Goal: Check status: Check status

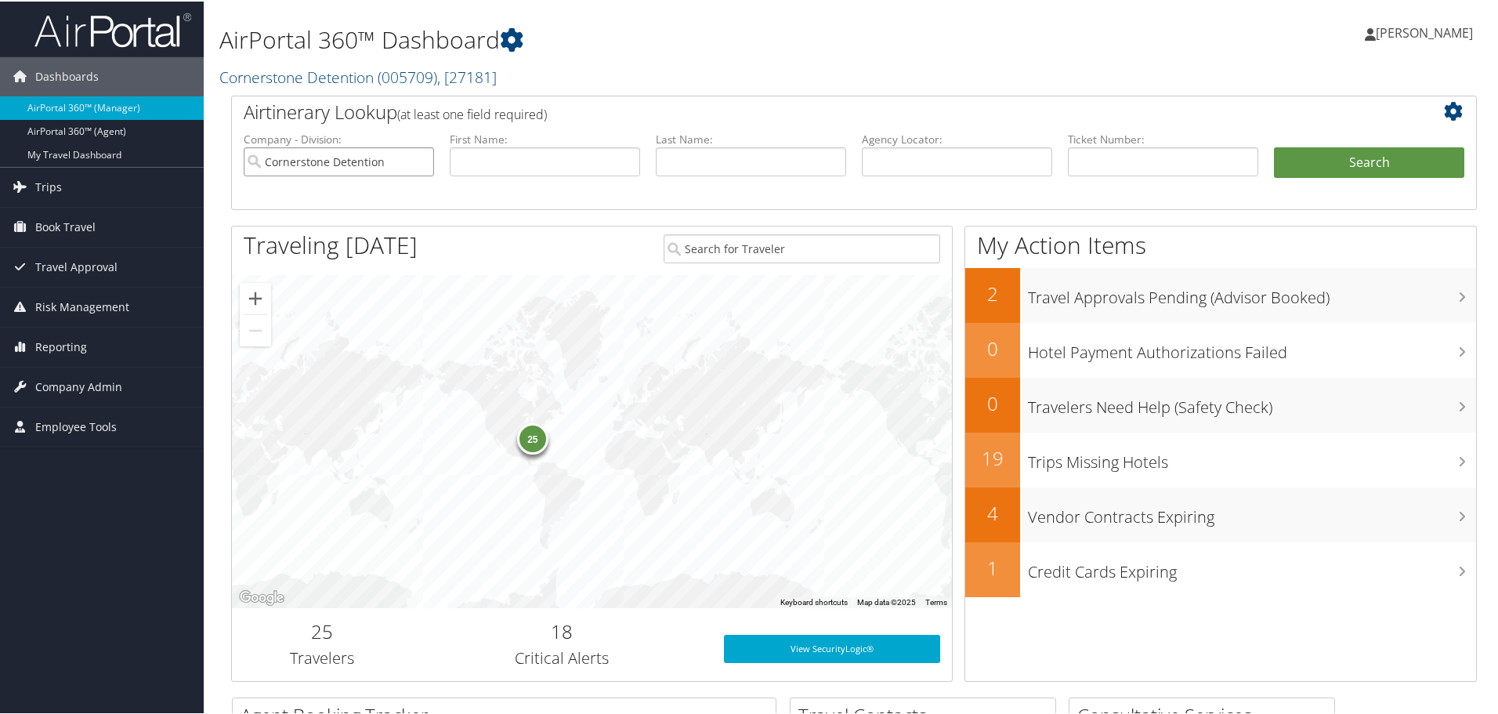
click at [418, 159] on input "Cornerstone Detention" at bounding box center [339, 160] width 190 height 29
drag, startPoint x: 992, startPoint y: 172, endPoint x: 975, endPoint y: 171, distance: 17.3
click at [997, 168] on input "text" at bounding box center [957, 160] width 190 height 29
paste input "7VMUOU"
type input "7VMUOU"
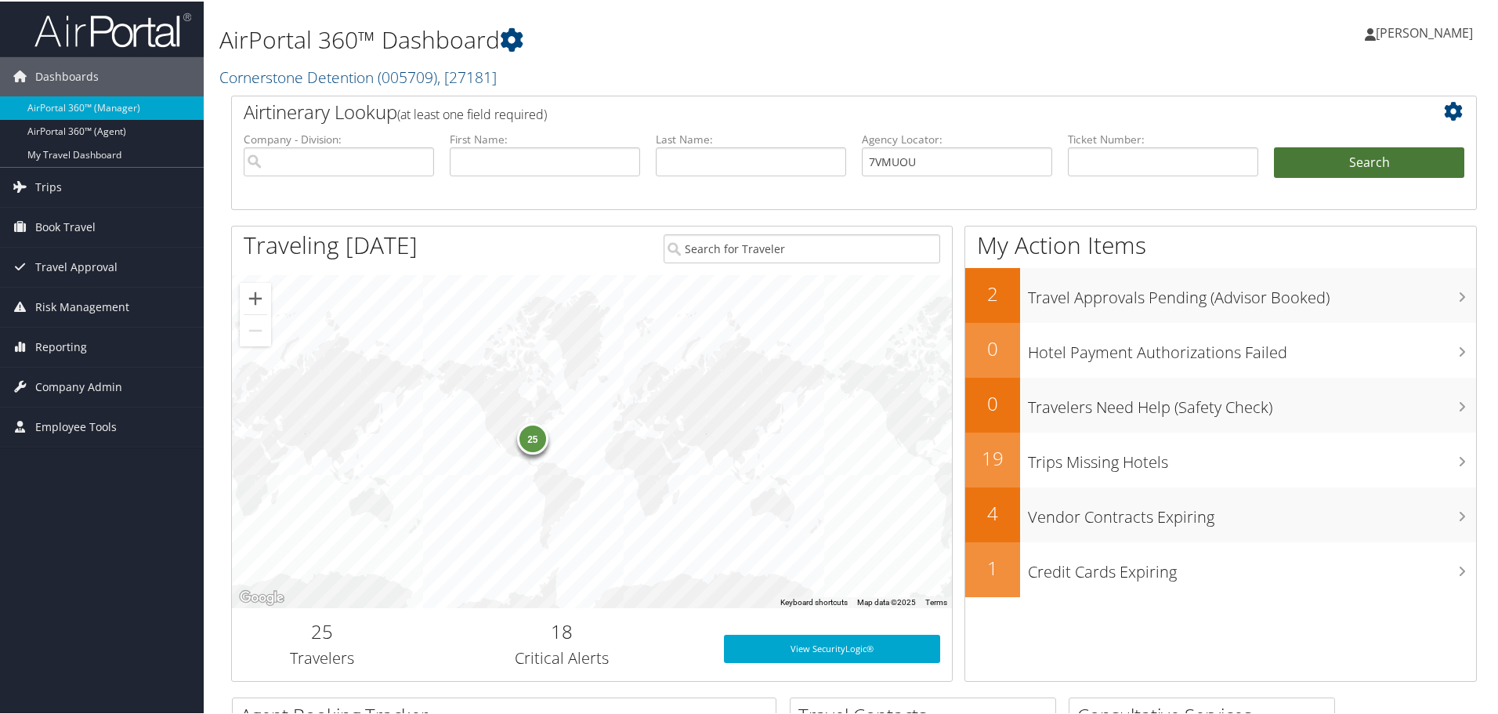
click at [1348, 162] on button "Search" at bounding box center [1369, 161] width 190 height 31
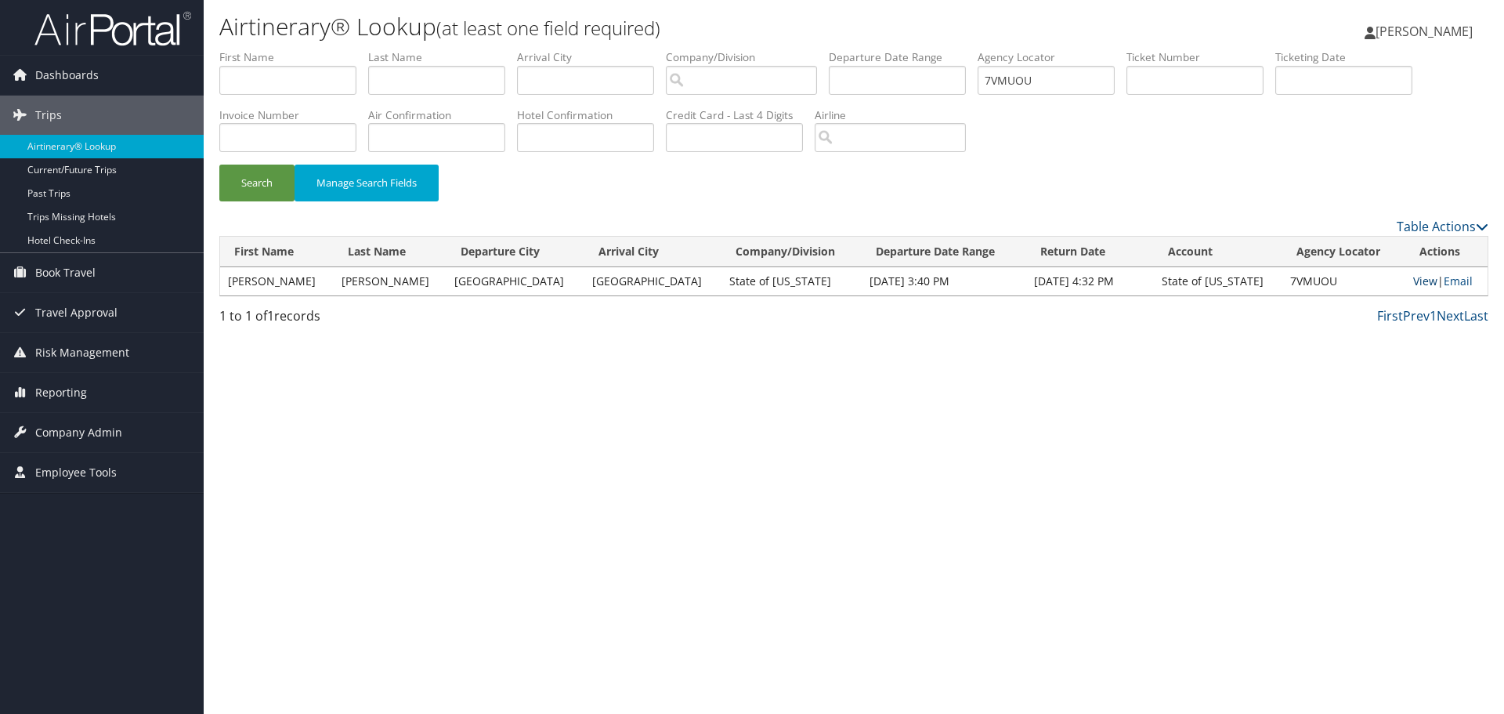
click at [1413, 277] on link "View" at bounding box center [1425, 280] width 24 height 15
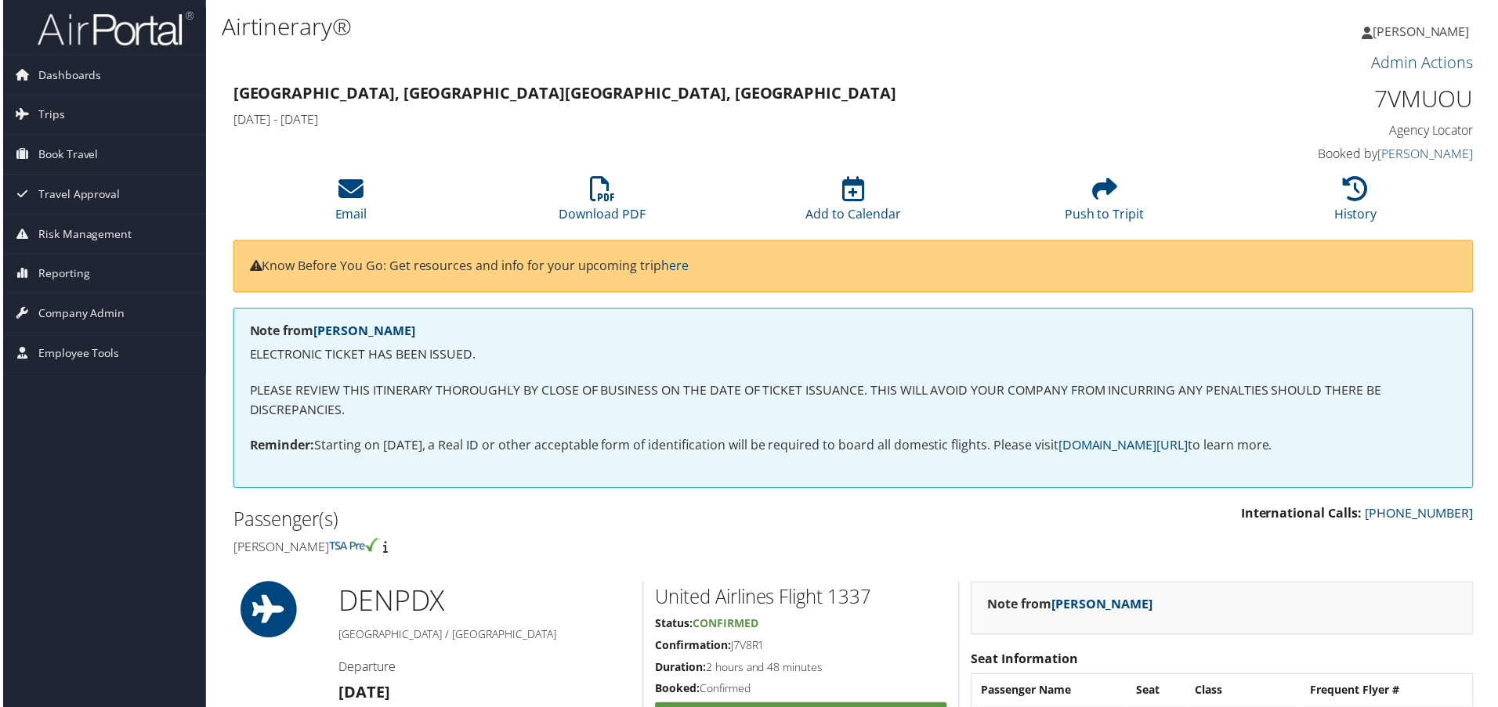
drag, startPoint x: 268, startPoint y: 103, endPoint x: 239, endPoint y: 92, distance: 31.3
click at [268, 103] on strong "Denver, CO Portland, OR" at bounding box center [564, 93] width 666 height 21
drag, startPoint x: 239, startPoint y: 92, endPoint x: 405, endPoint y: 104, distance: 166.6
click at [405, 104] on h3 "Denver, CO Portland, OR" at bounding box center [695, 94] width 928 height 22
click at [288, 89] on strong "Denver, CO Portland, OR" at bounding box center [564, 93] width 666 height 21
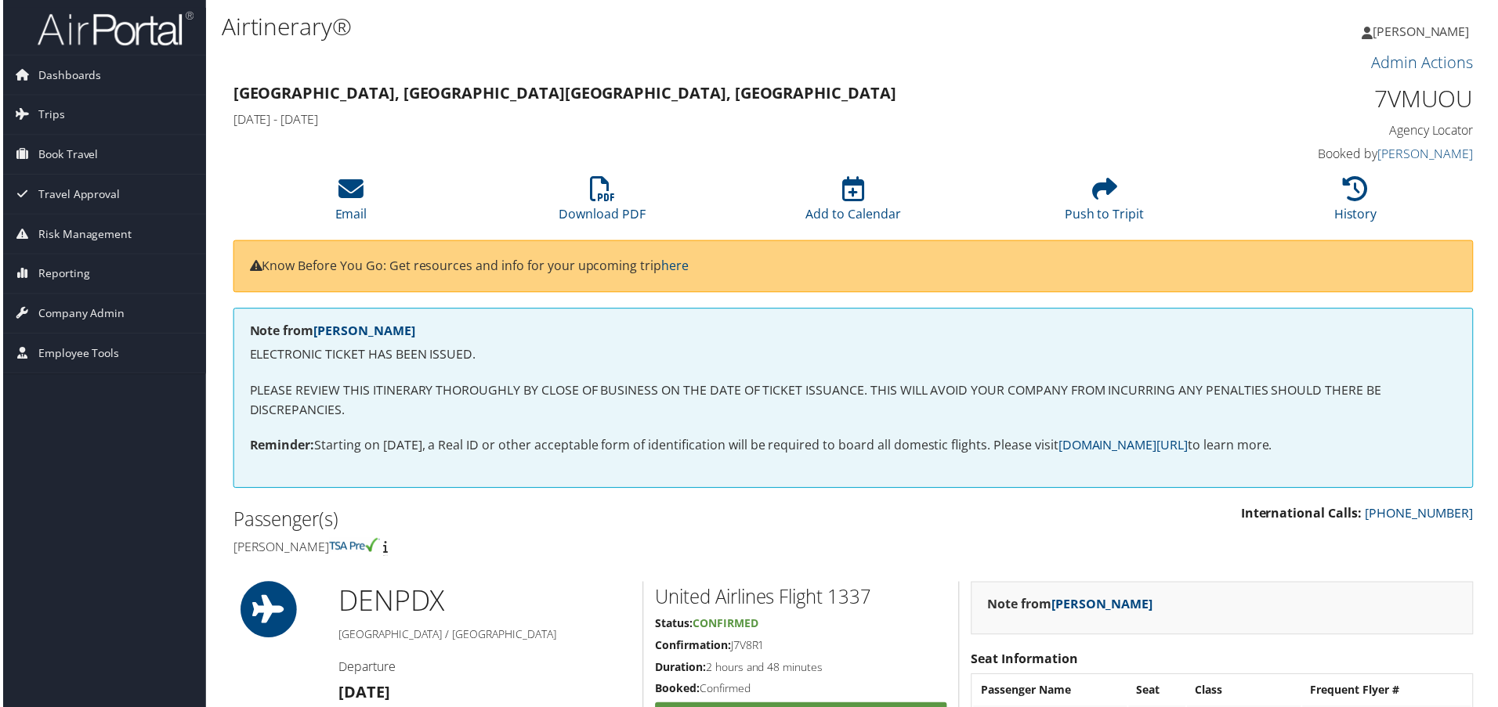
click at [226, 93] on div "Denver, CO Portland, OR Sun 04 May 2025 - Thu 08 May 2025" at bounding box center [695, 107] width 952 height 55
drag, startPoint x: 228, startPoint y: 88, endPoint x: 447, endPoint y: 132, distance: 223.0
click at [447, 132] on div "Denver, CO Portland, OR Sun 04 May 2025 - Thu 08 May 2025" at bounding box center [695, 107] width 952 height 55
